Goal: Use online tool/utility: Utilize a website feature to perform a specific function

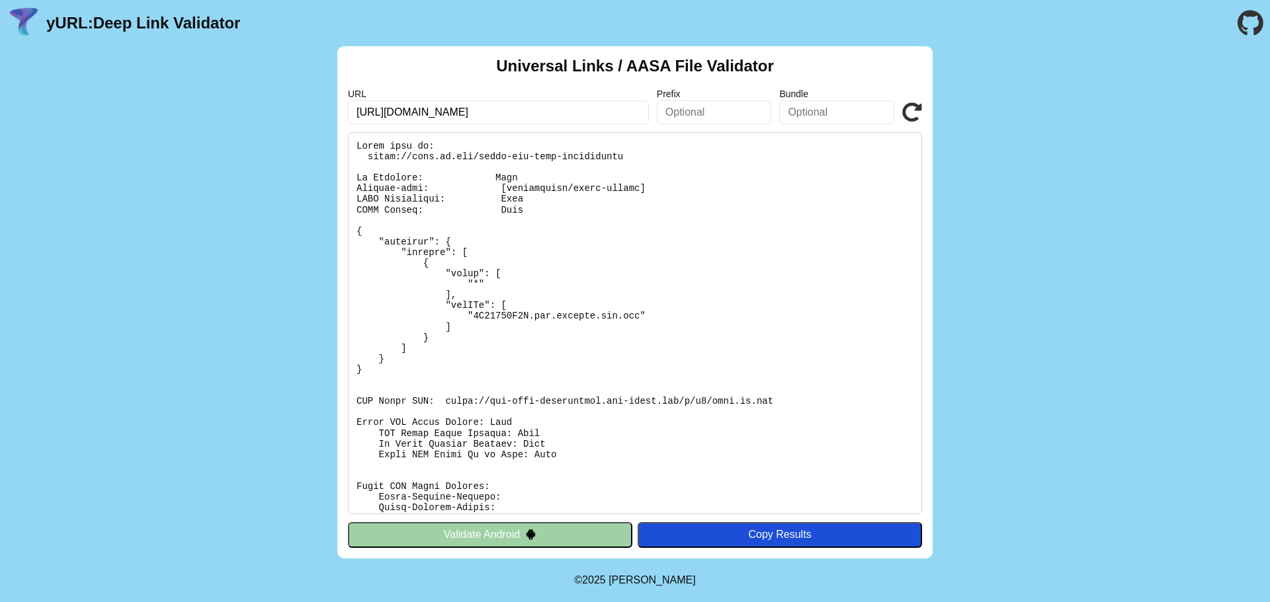
drag, startPoint x: 602, startPoint y: 112, endPoint x: 444, endPoint y: 114, distance: 158.1
click at [444, 114] on input "[URL][DOMAIN_NAME]" at bounding box center [498, 113] width 301 height 24
type input "[URL][DOMAIN_NAME]"
click at [911, 114] on icon at bounding box center [912, 113] width 20 height 20
